Goal: Transaction & Acquisition: Purchase product/service

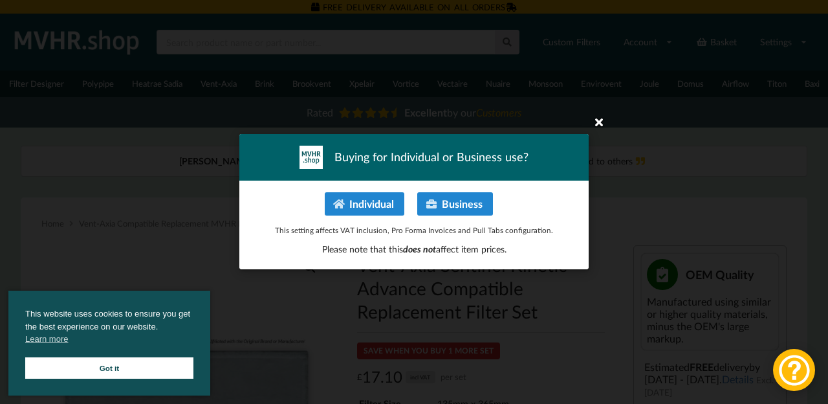
click at [595, 124] on icon at bounding box center [599, 121] width 21 height 21
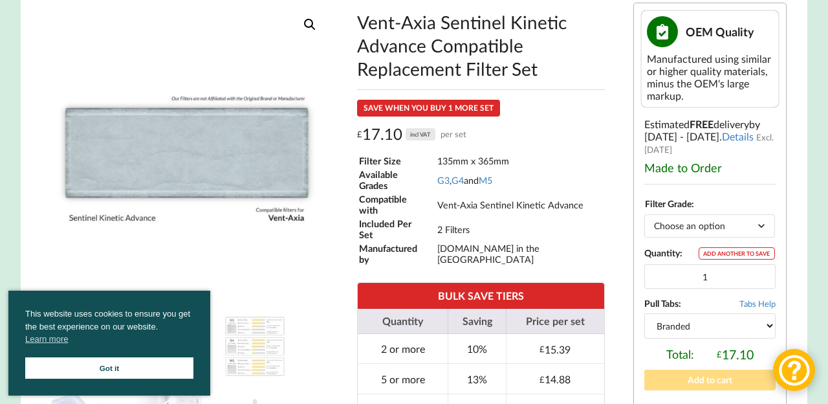
scroll to position [242, 0]
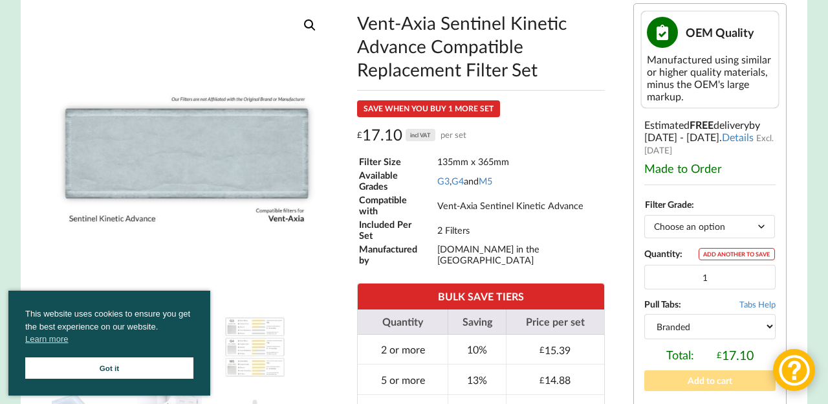
click at [766, 236] on select "Choose an option G3 G4 M5" at bounding box center [709, 226] width 131 height 23
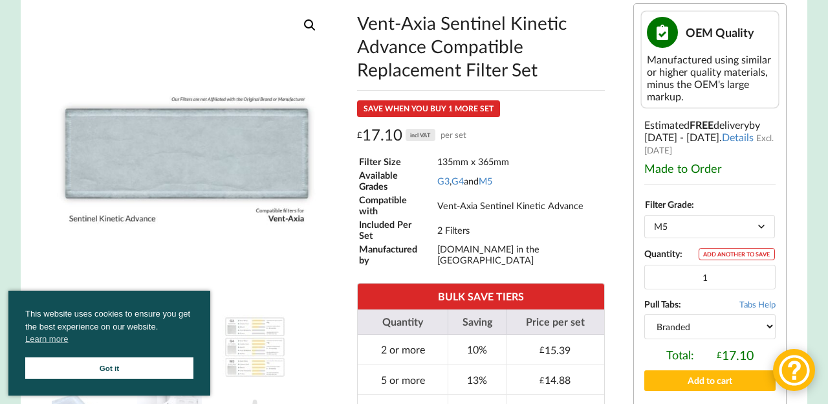
click at [792, 312] on div "Vent-Axia Sentinel Kinetic Advance Compatible Replacement Filter Set OEM Qualit…" at bounding box center [709, 274] width 171 height 561
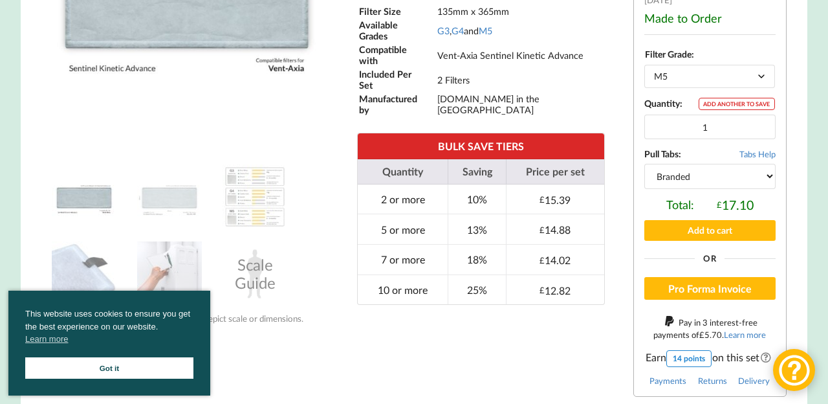
scroll to position [387, 0]
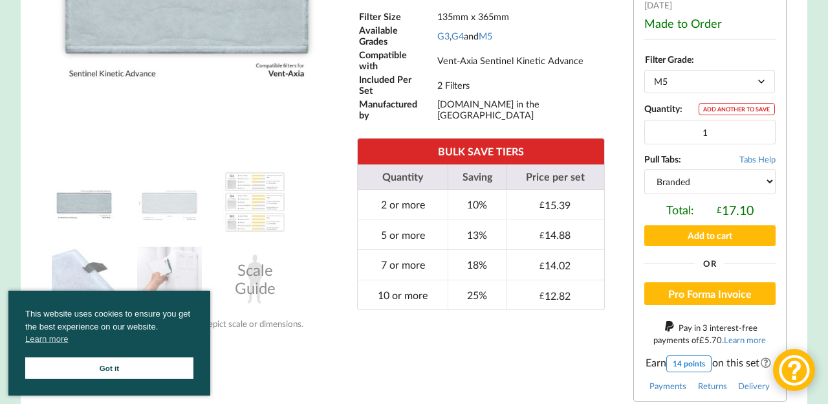
click at [759, 85] on select "Choose an option G3 G4 M5" at bounding box center [709, 81] width 131 height 23
click at [624, 138] on div "Vent-Axia Sentinel Kinetic Advance Compatible Replacement Filter Set OEM Qualit…" at bounding box center [709, 129] width 171 height 561
click at [769, 92] on select "Choose an option G3 G4 M5" at bounding box center [709, 81] width 131 height 23
select select "M5"
click at [612, 213] on div "Vent-Axia Sentinel Kinetic Advance Compatible Replacement Filter Set SAVE WHEN …" at bounding box center [481, 89] width 268 height 462
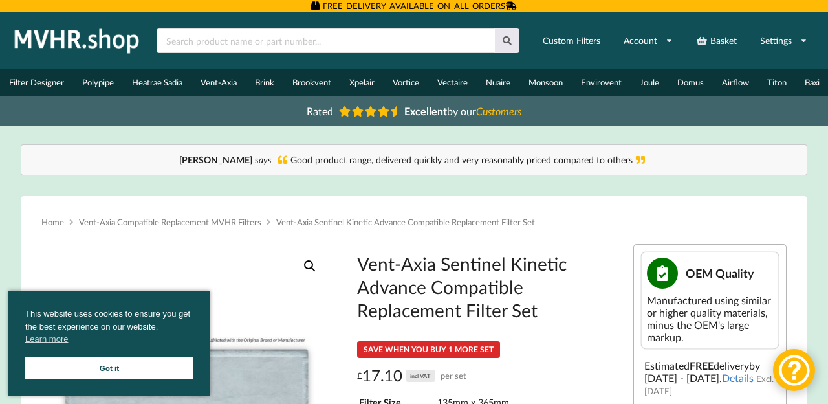
scroll to position [0, 0]
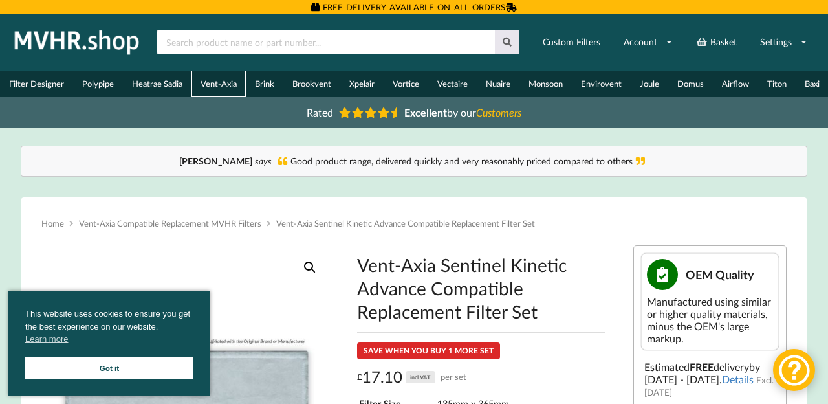
click at [238, 87] on link "Vent-Axia" at bounding box center [218, 84] width 54 height 27
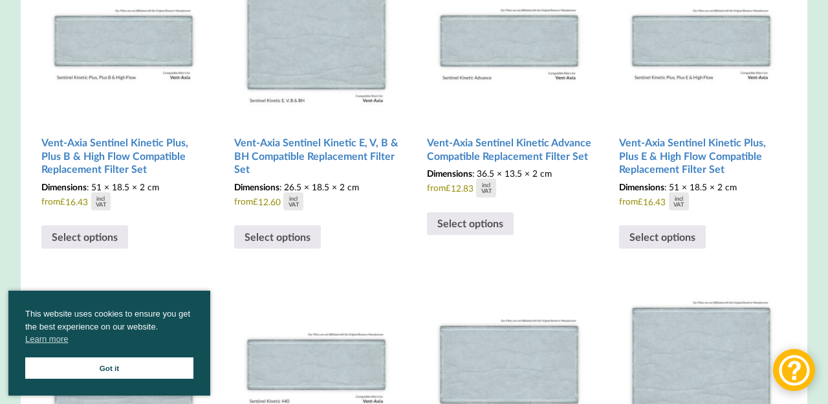
scroll to position [490, 0]
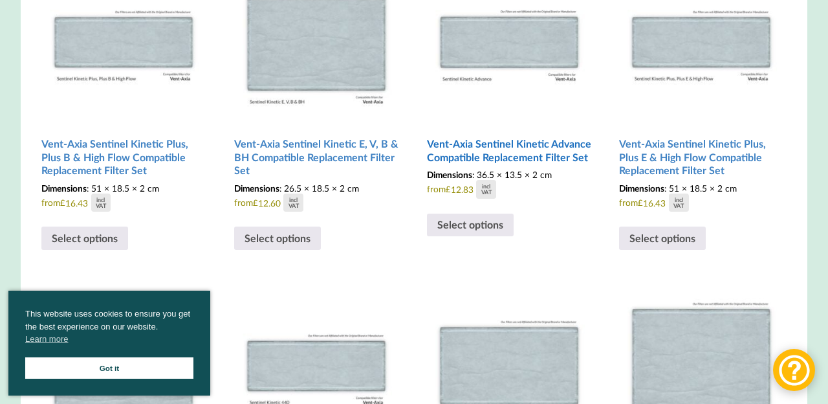
click at [446, 163] on h2 "Vent-Axia Sentinel Kinetic Advance Compatible Replacement Filter Set" at bounding box center [509, 150] width 164 height 37
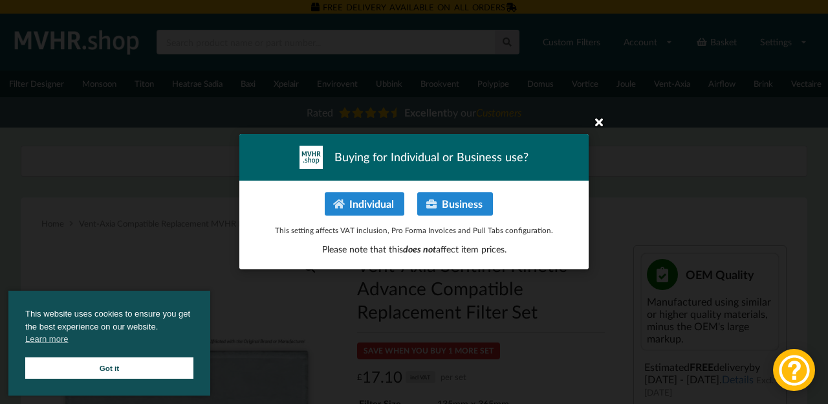
click at [597, 123] on icon at bounding box center [599, 121] width 21 height 21
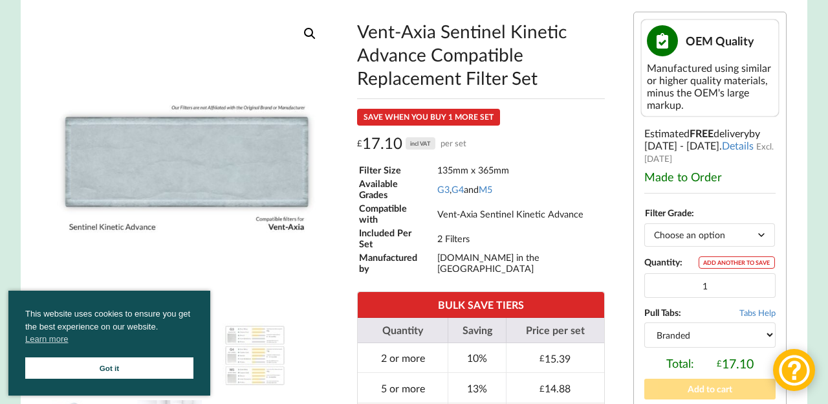
scroll to position [234, 0]
